Goal: Task Accomplishment & Management: Use online tool/utility

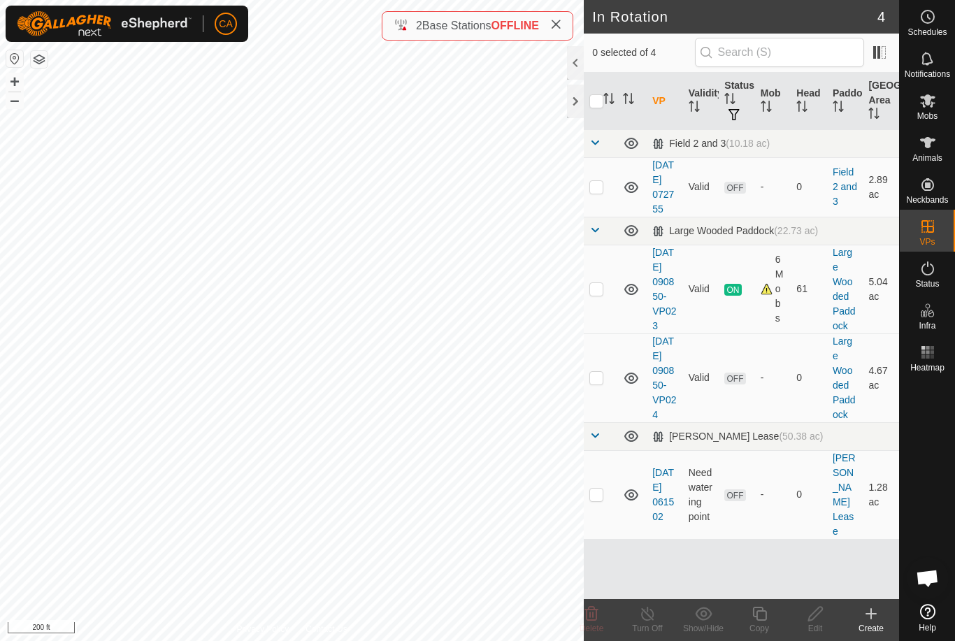
click at [601, 294] on p-checkbox at bounding box center [596, 288] width 14 height 11
checkbox input "true"
click at [766, 617] on icon at bounding box center [759, 614] width 14 height 14
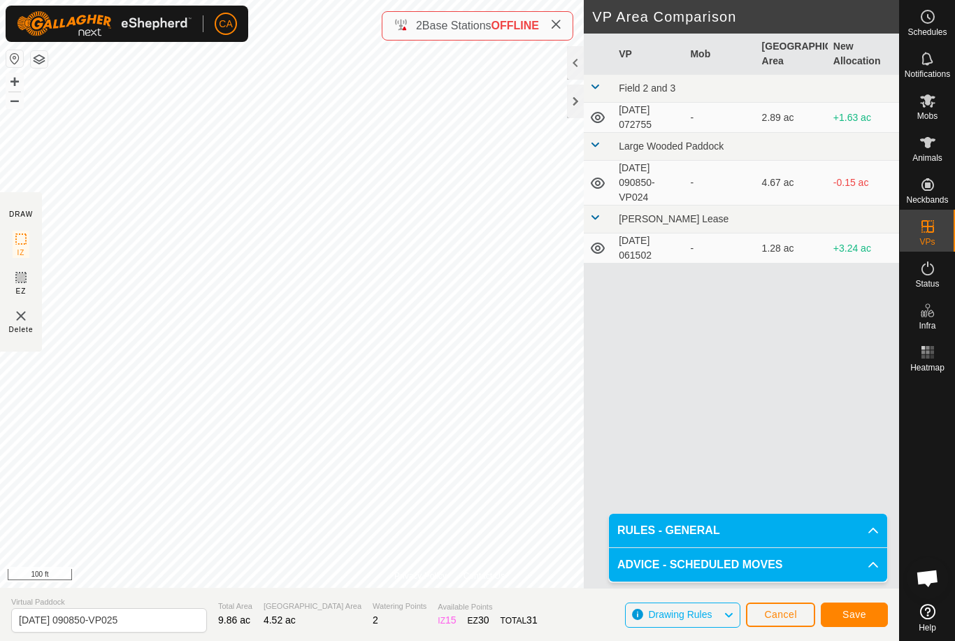
click at [780, 608] on button "Cancel" at bounding box center [780, 615] width 69 height 24
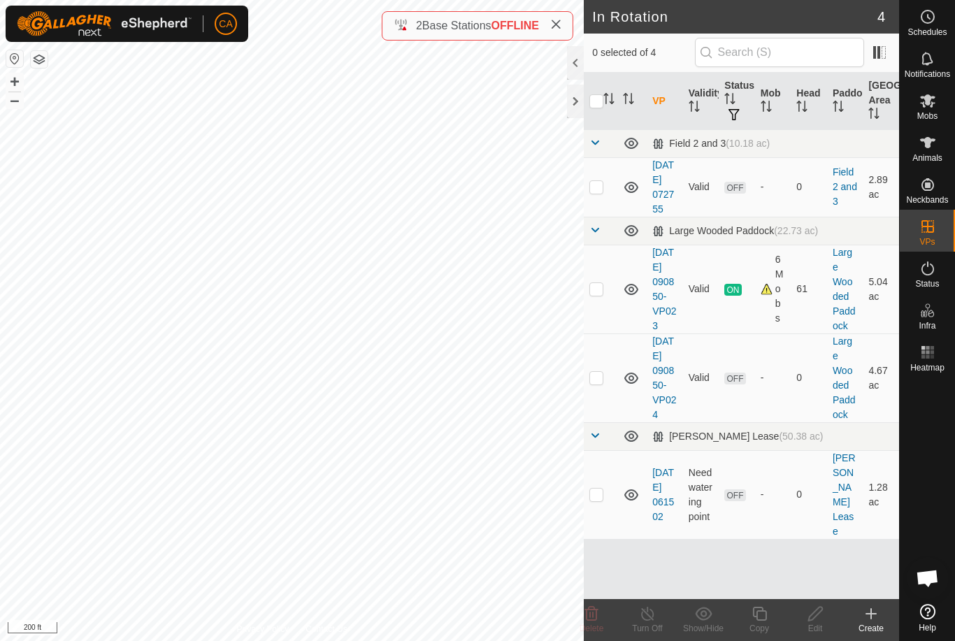
click at [593, 201] on td at bounding box center [601, 186] width 34 height 59
click at [609, 194] on td at bounding box center [601, 186] width 34 height 59
checkbox input "false"
click at [601, 383] on p-checkbox at bounding box center [596, 377] width 14 height 11
click at [597, 420] on td at bounding box center [601, 377] width 34 height 89
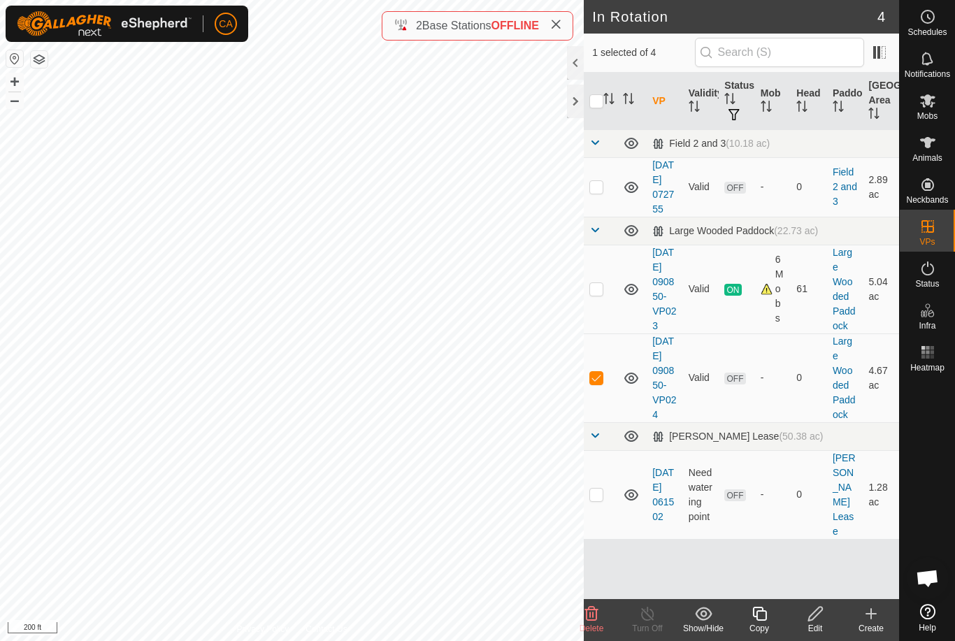
checkbox input "false"
click at [604, 536] on td at bounding box center [601, 494] width 34 height 89
click at [597, 500] on p-checkbox at bounding box center [596, 494] width 14 height 11
checkbox input "false"
